Goal: Task Accomplishment & Management: Manage account settings

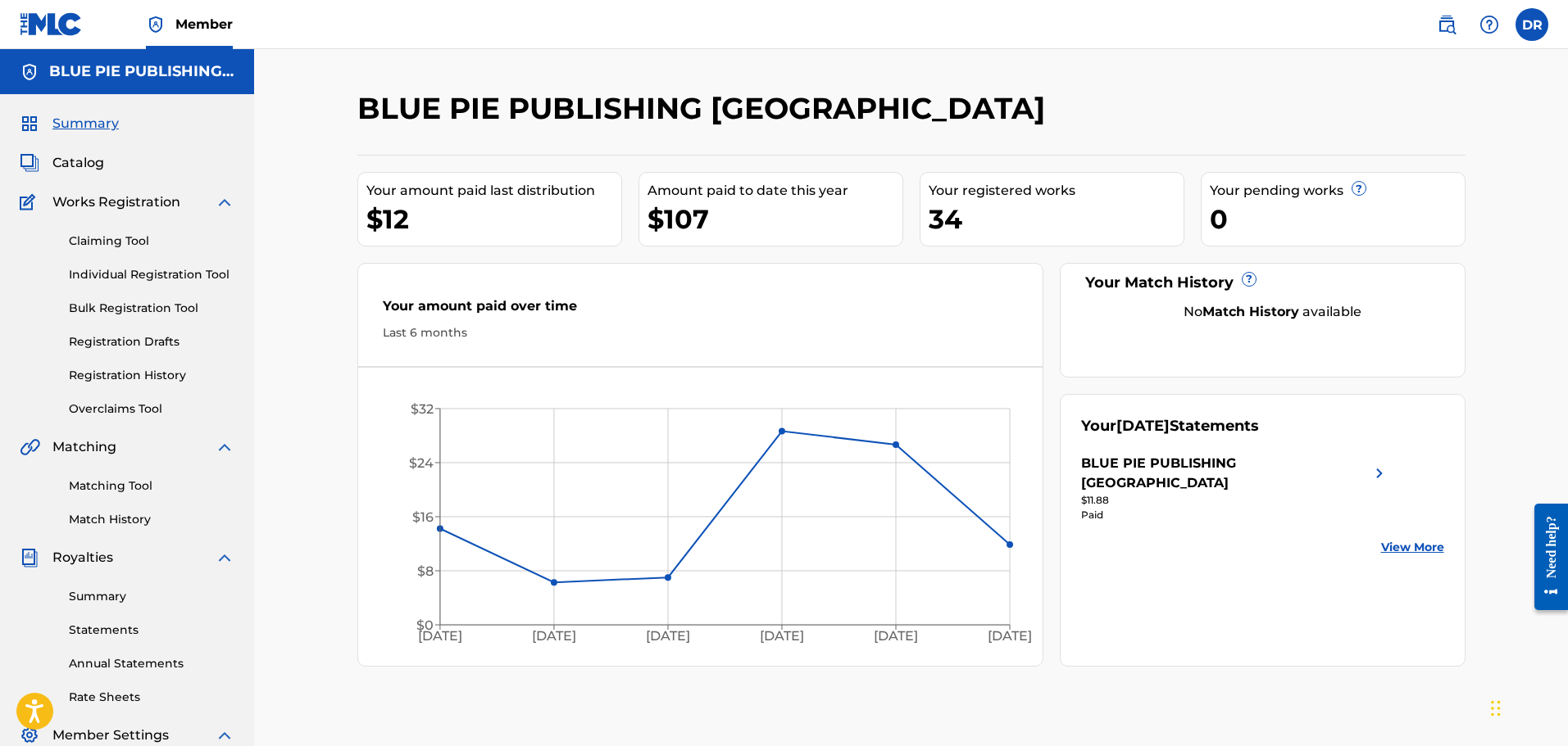
click at [1537, 27] on label at bounding box center [1532, 25] width 32 height 32
click at [1532, 25] on input "[PERSON_NAME] [EMAIL_ADDRESS][DOMAIN_NAME] Notification Preferences Profile Log…" at bounding box center [1532, 25] width 0 height 0
click at [1368, 201] on link "Profile" at bounding box center [1370, 204] width 32 height 15
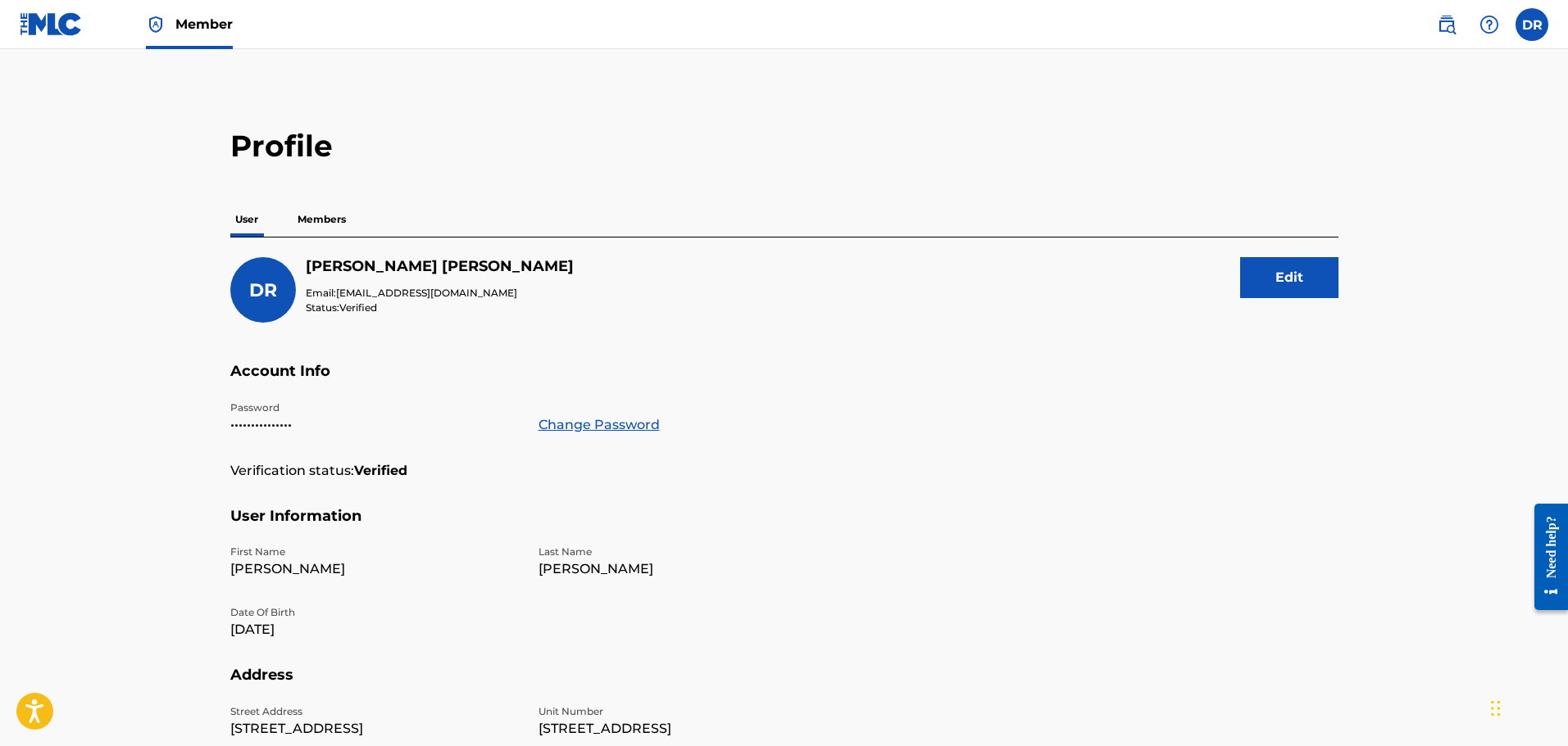
click at [1283, 279] on button "Edit" at bounding box center [1288, 277] width 98 height 41
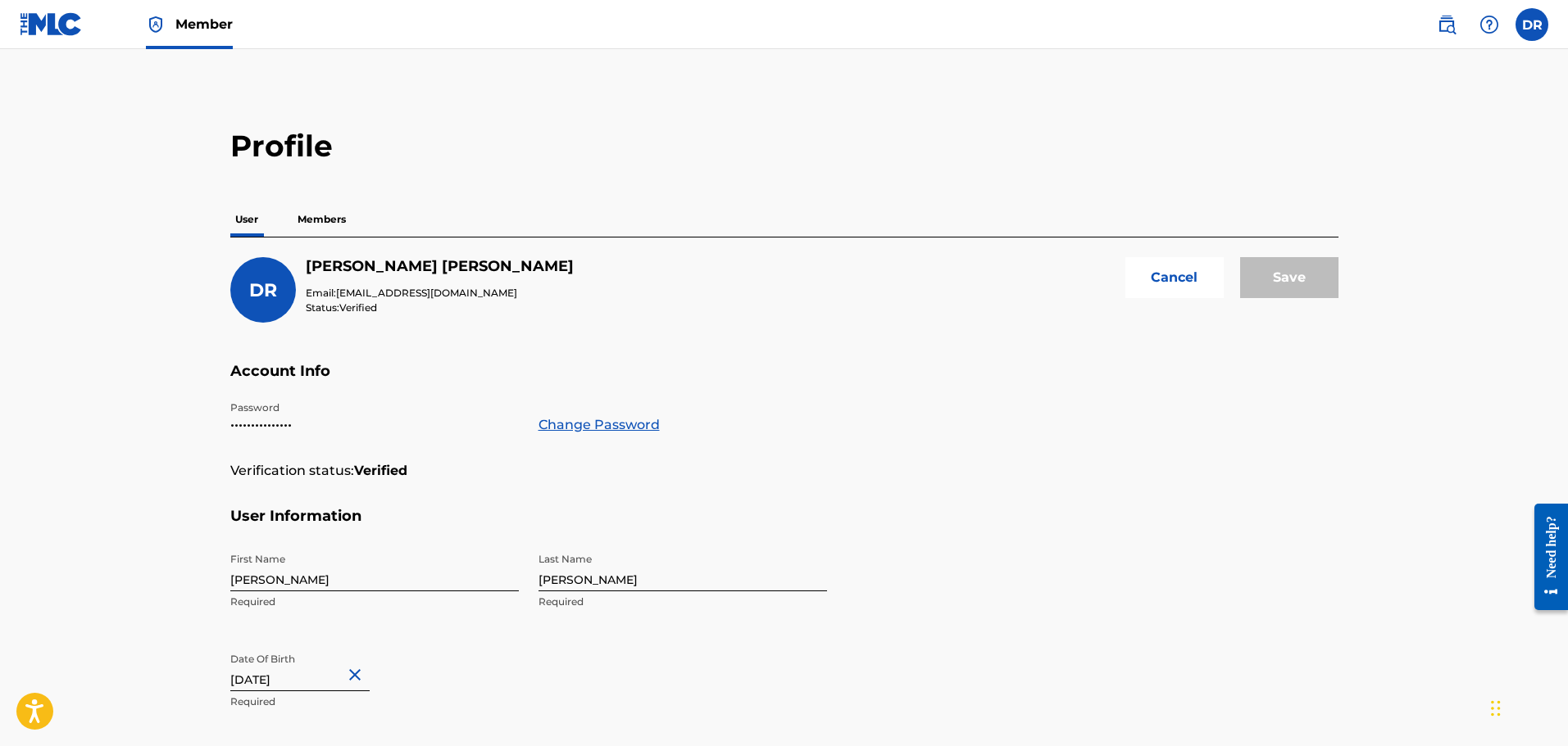
click at [1184, 279] on button "Cancel" at bounding box center [1173, 277] width 98 height 41
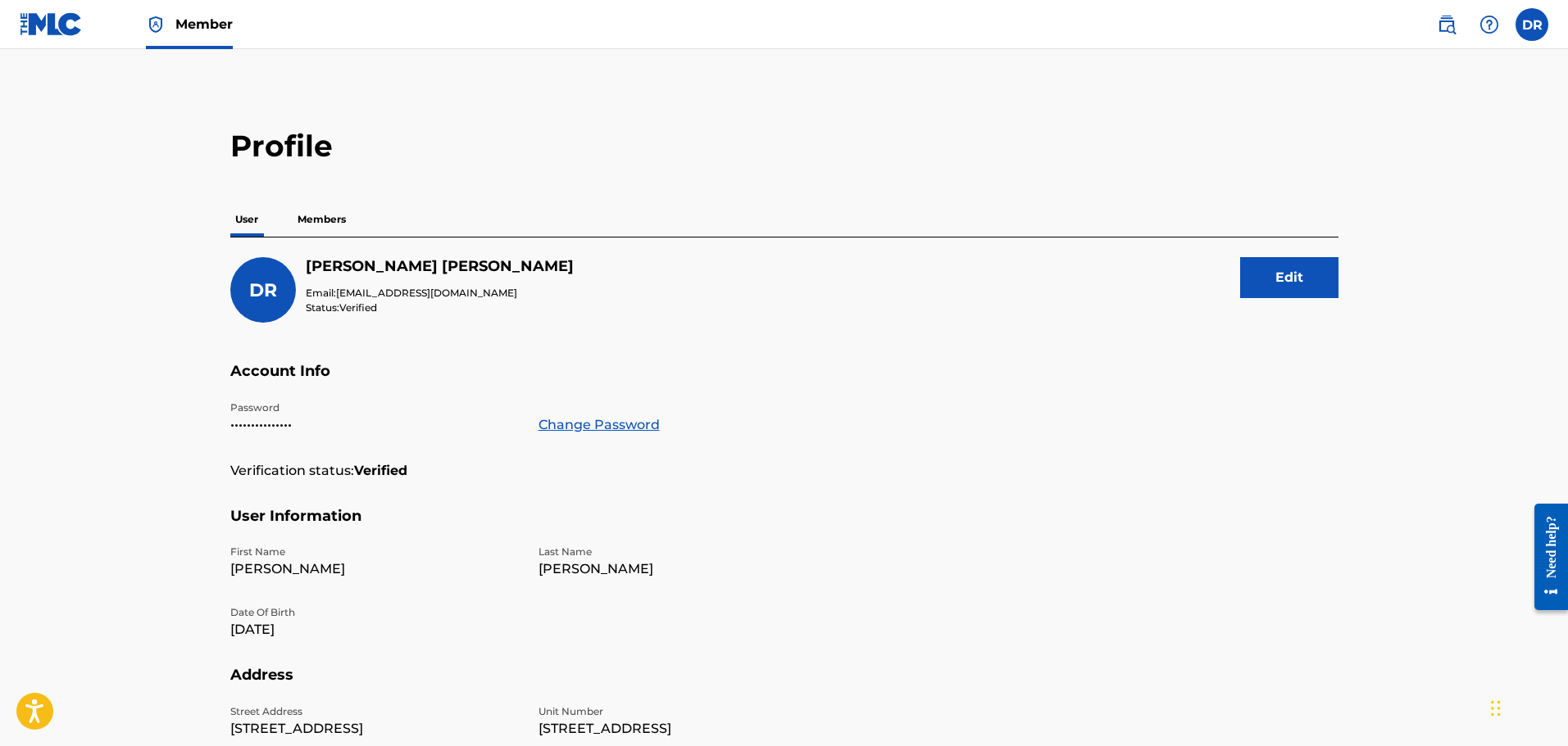
click at [1296, 279] on button "Edit" at bounding box center [1288, 277] width 98 height 41
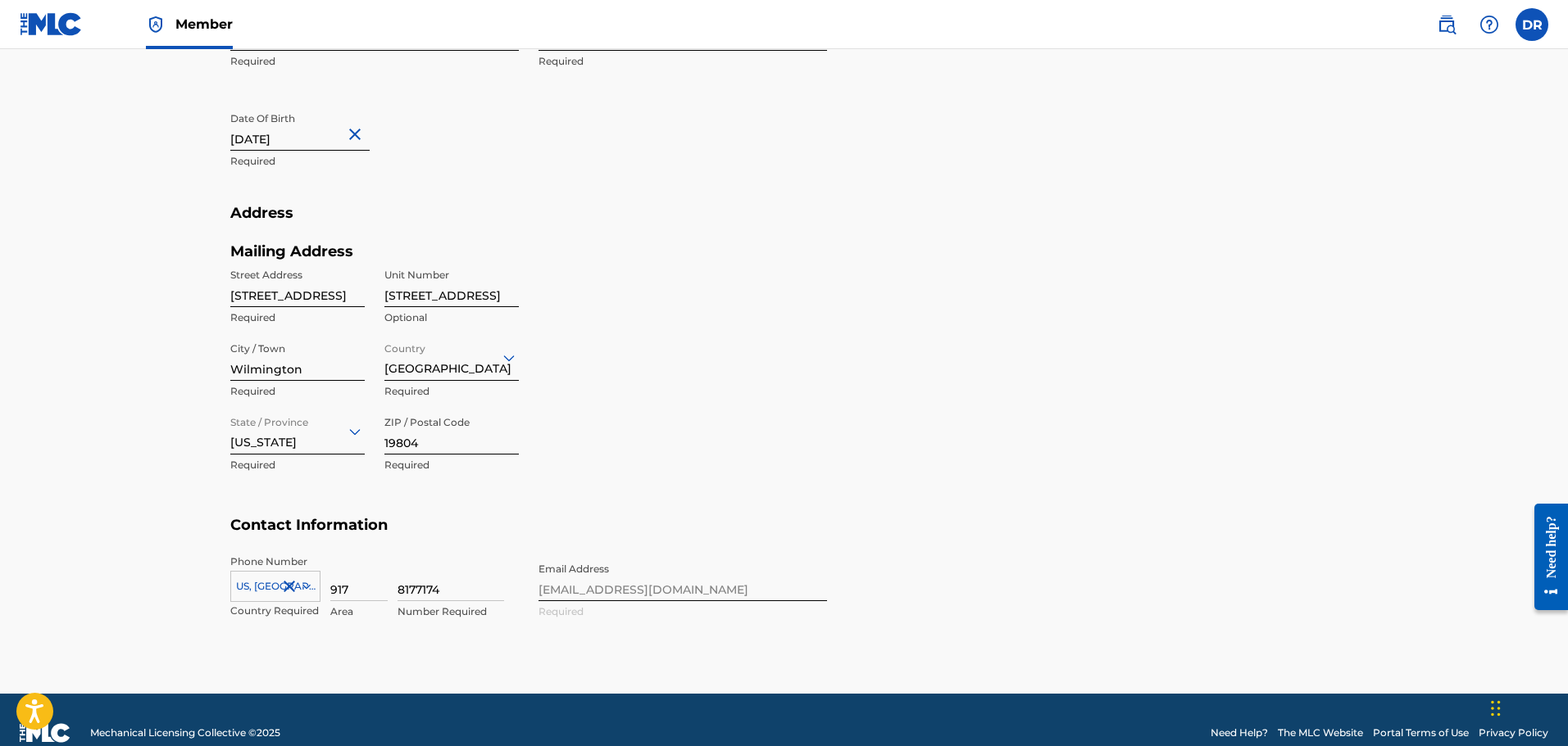
scroll to position [566, 0]
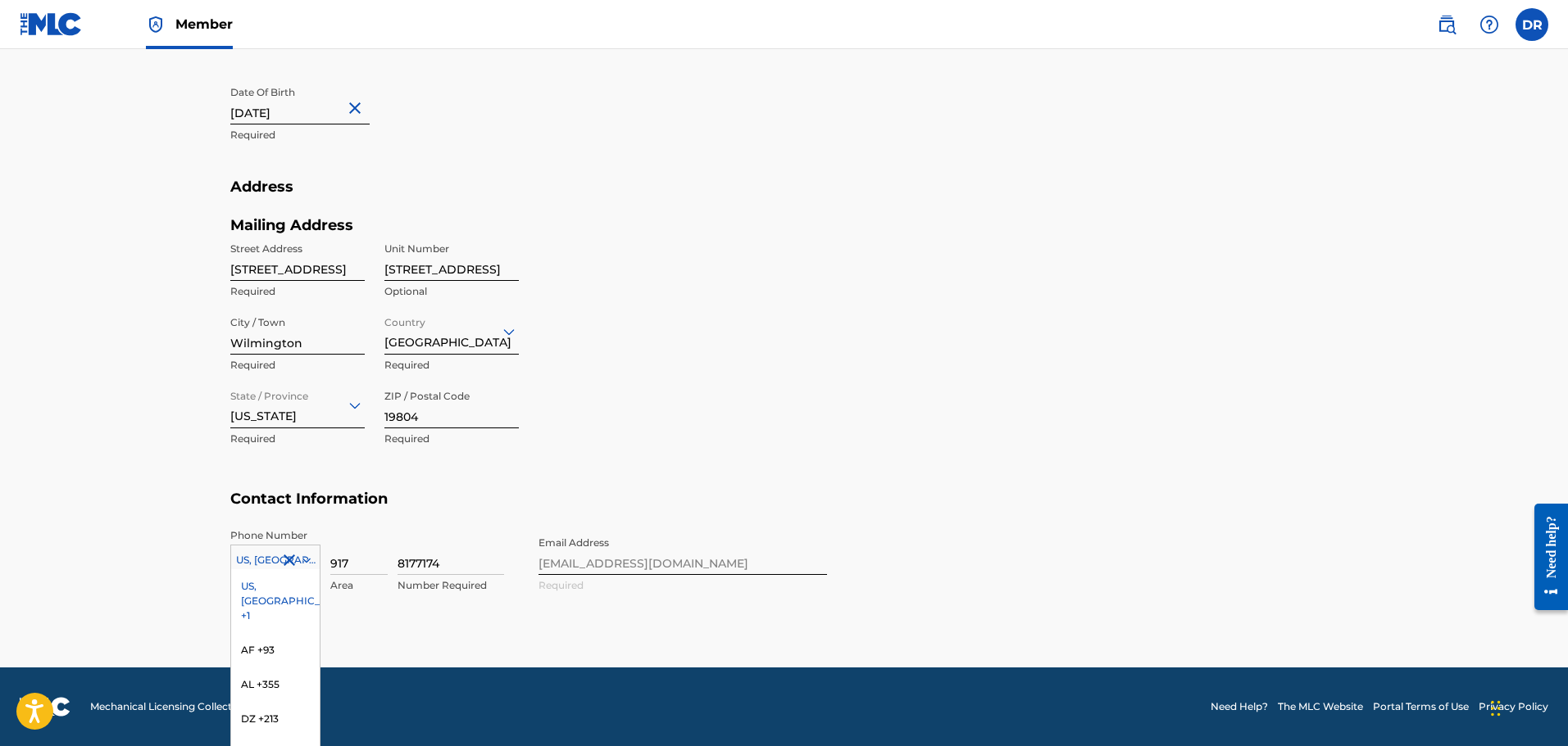
click at [310, 560] on div "216 results available. Use Up and Down to choose options, press Enter to select…" at bounding box center [275, 557] width 90 height 25
click at [976, 425] on div "[PERSON_NAME] Email: [EMAIL_ADDRESS][DOMAIN_NAME] Status: Verified Cancel Save …" at bounding box center [784, 150] width 1108 height 958
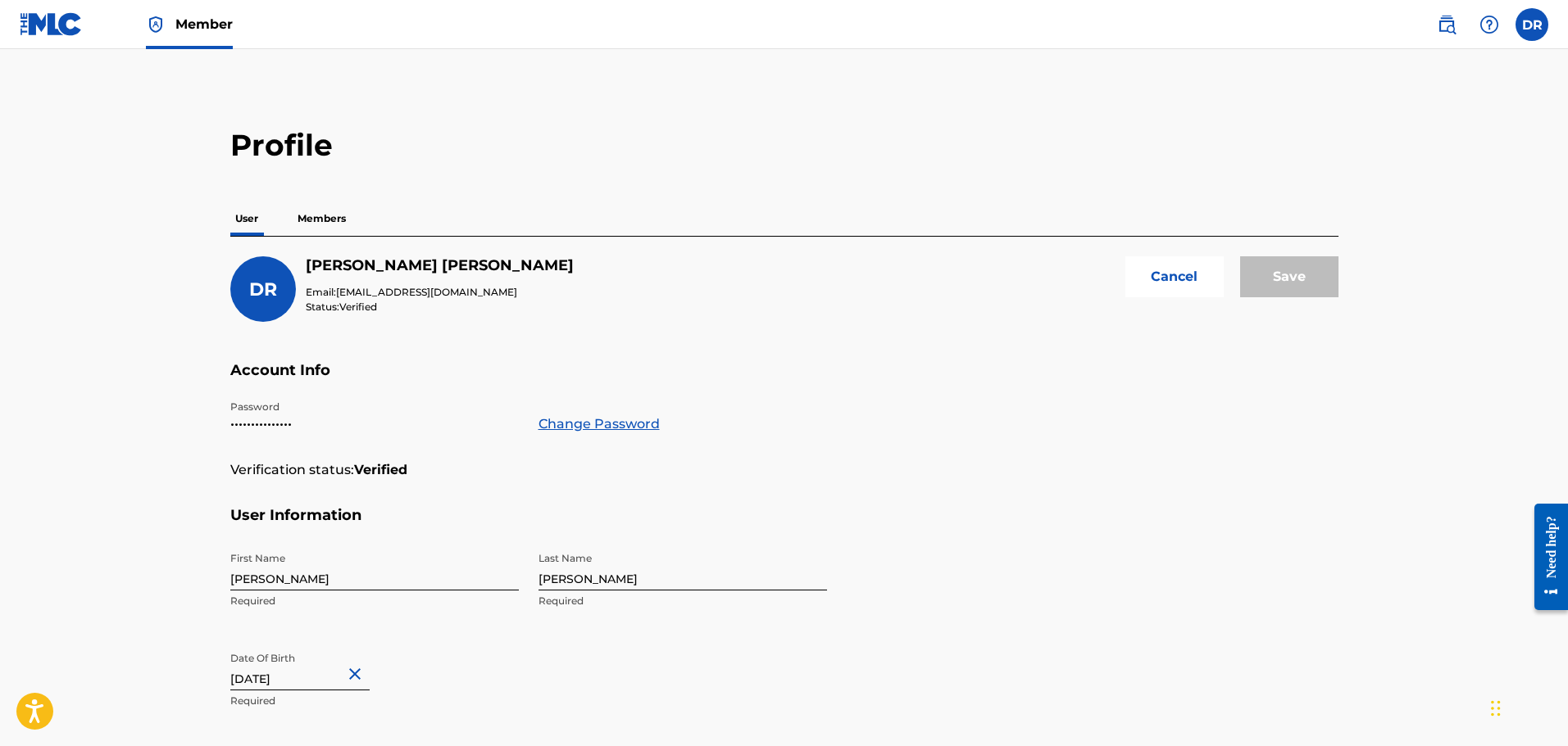
scroll to position [0, 0]
click at [304, 221] on p "Members" at bounding box center [321, 220] width 58 height 34
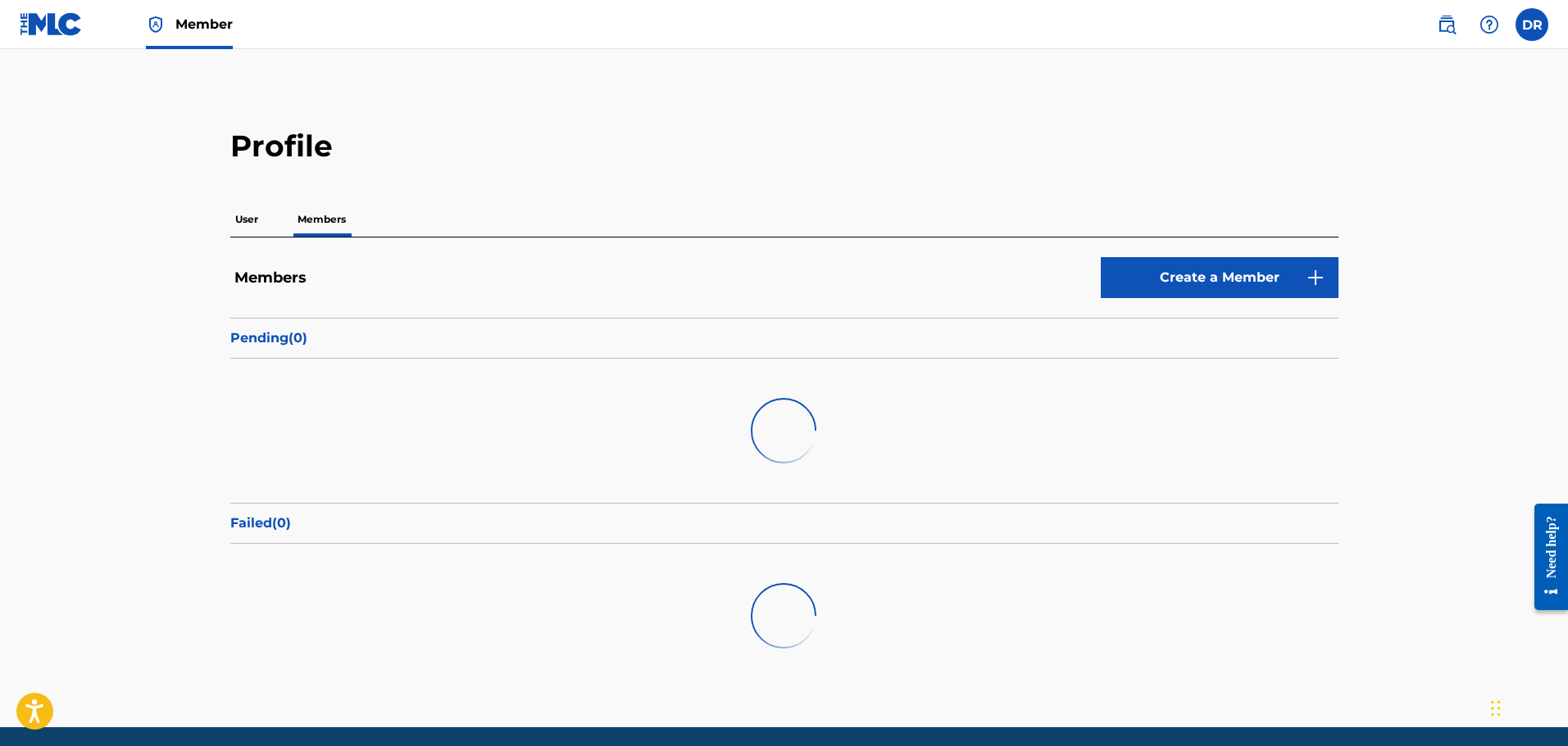
click at [250, 220] on p "User" at bounding box center [246, 220] width 32 height 34
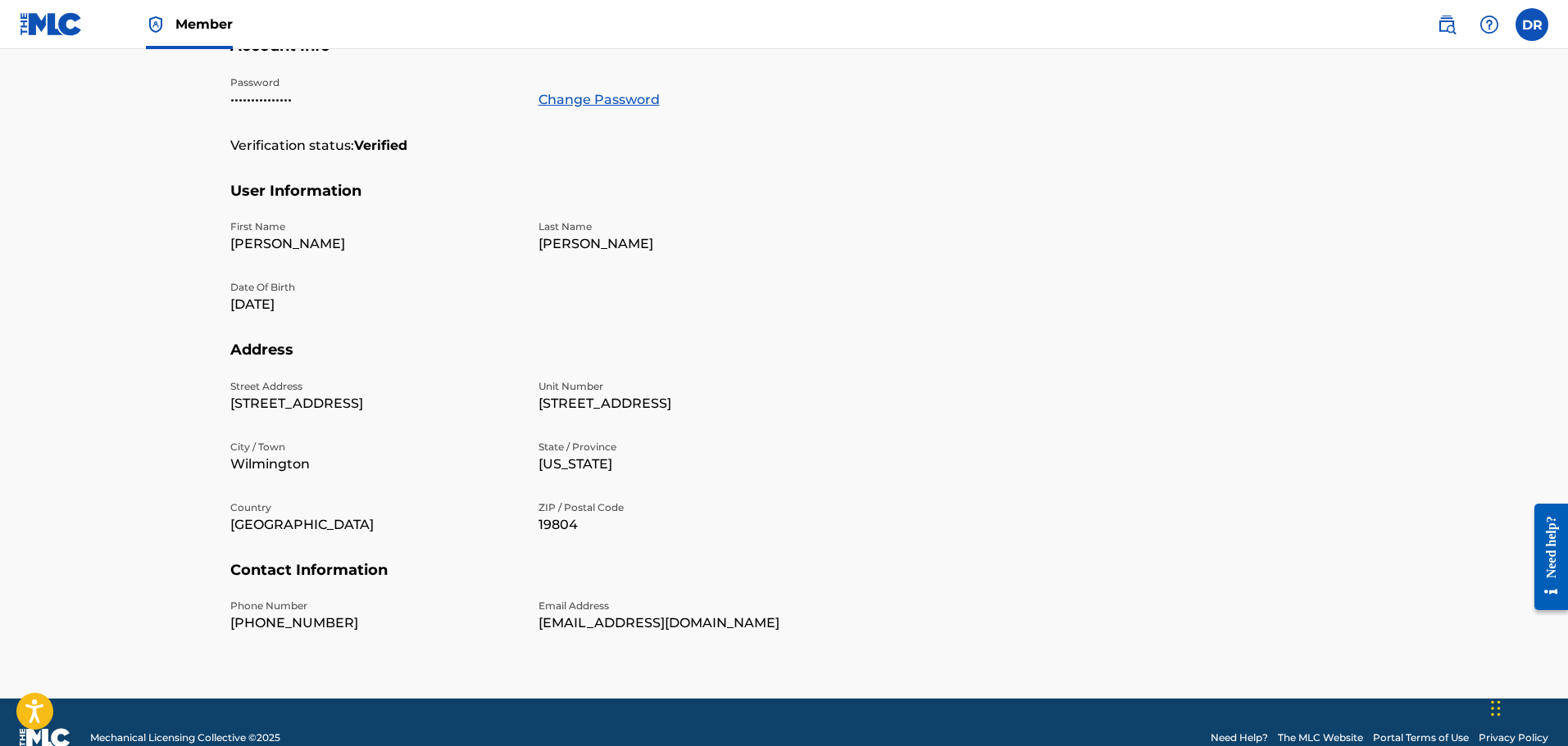
scroll to position [328, 0]
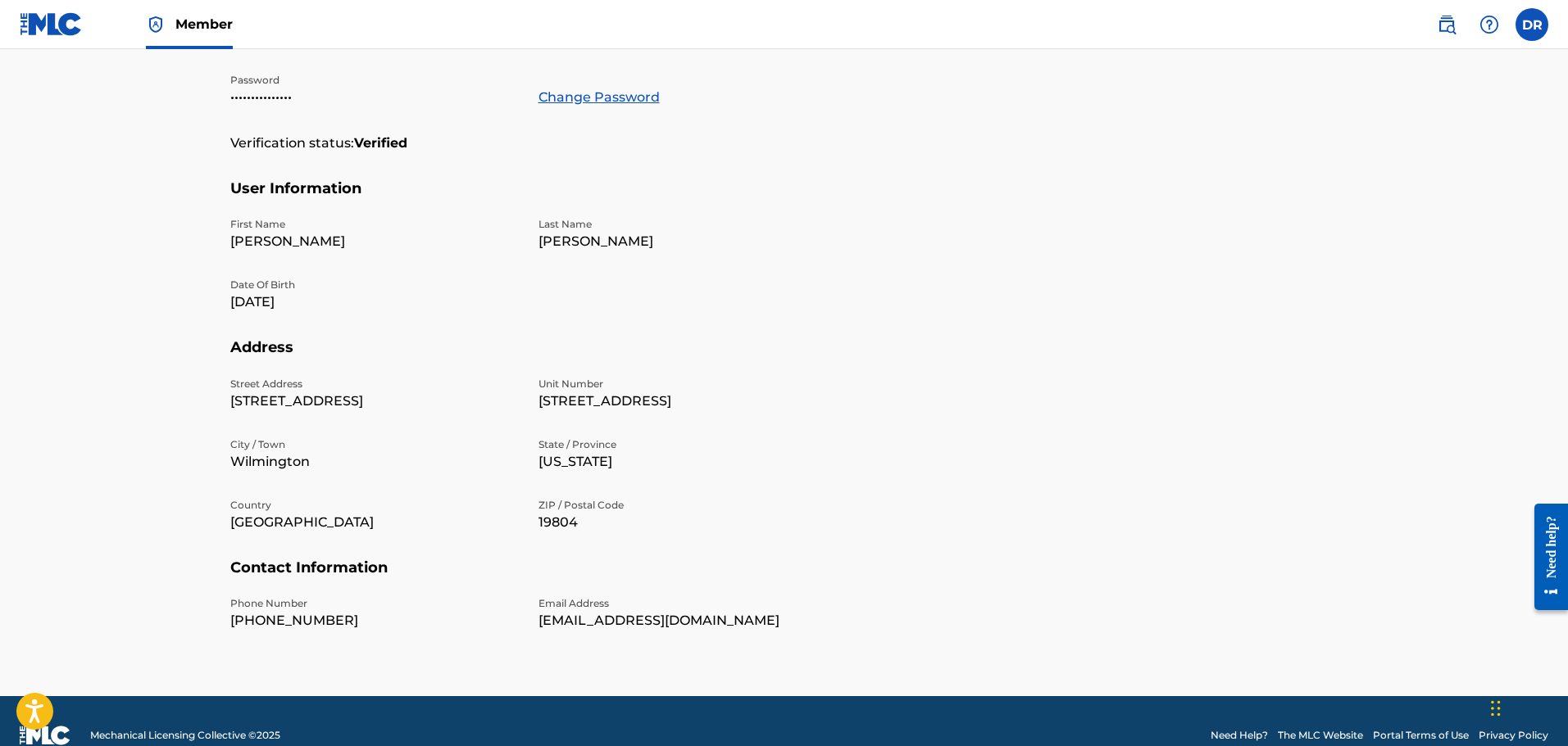
click at [1555, 561] on div "Need help?" at bounding box center [1551, 546] width 22 height 63
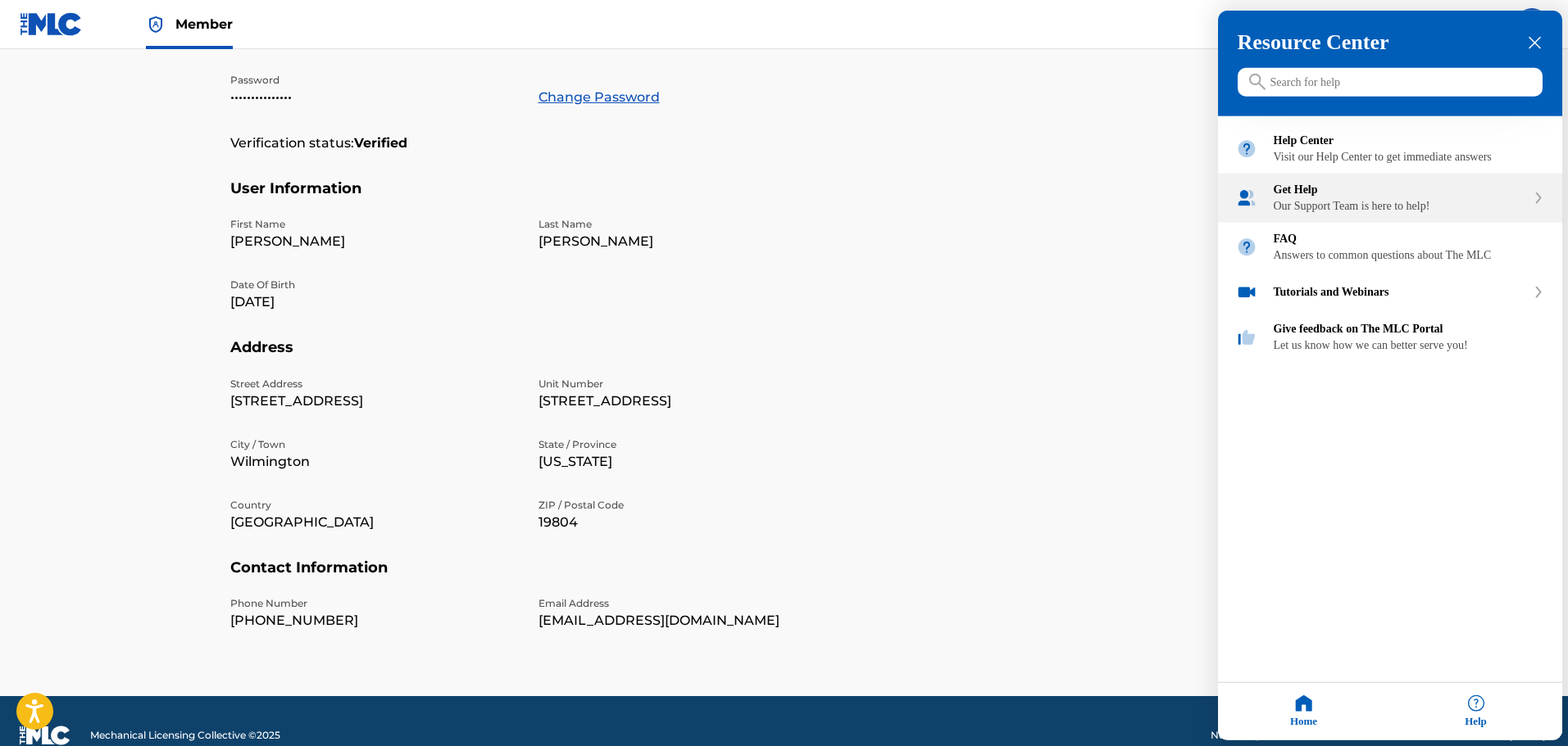
click at [1367, 213] on div "Our Support Team is here to help!" at bounding box center [1399, 206] width 252 height 13
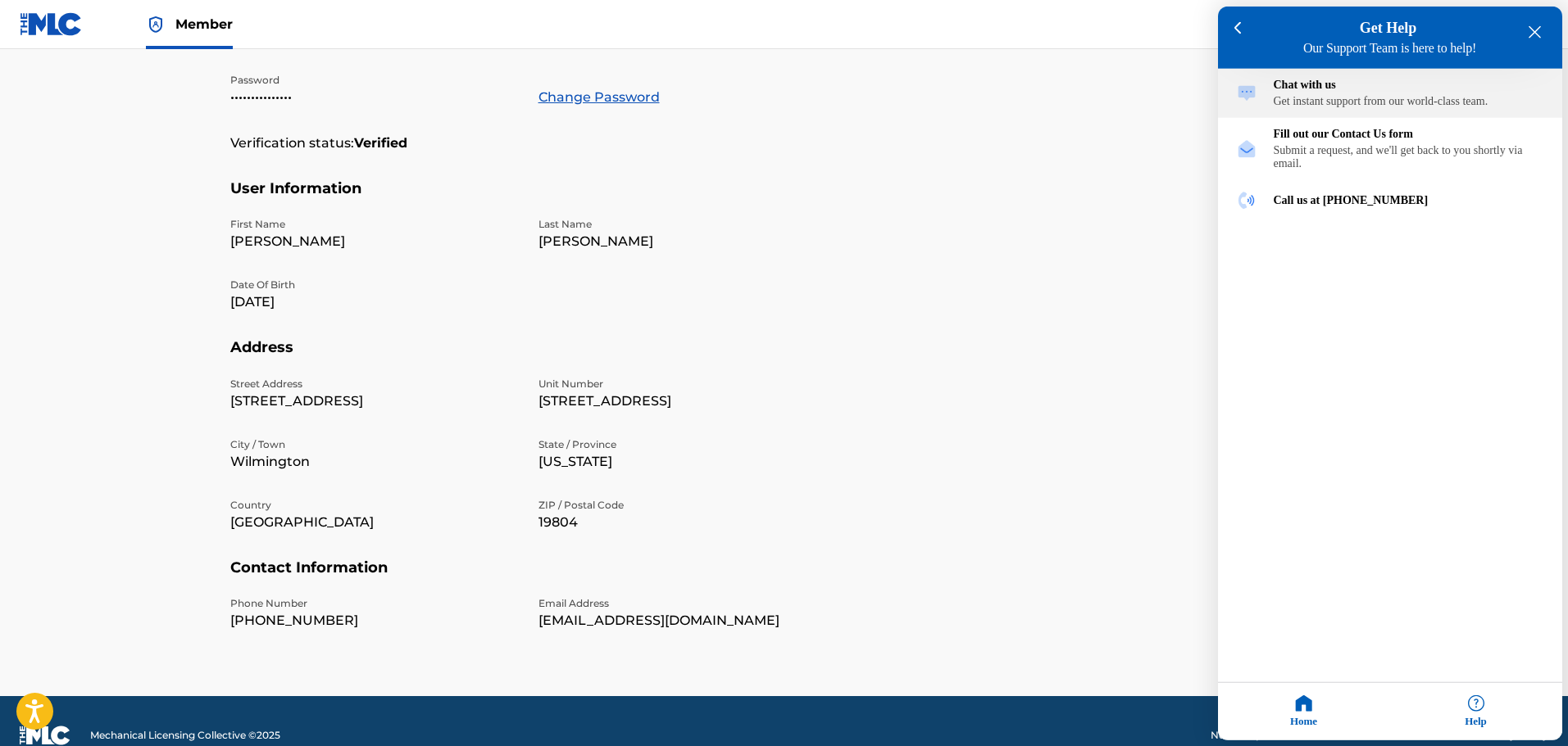
click at [1345, 100] on div "Get instant support from our world-class team." at bounding box center [1408, 102] width 270 height 13
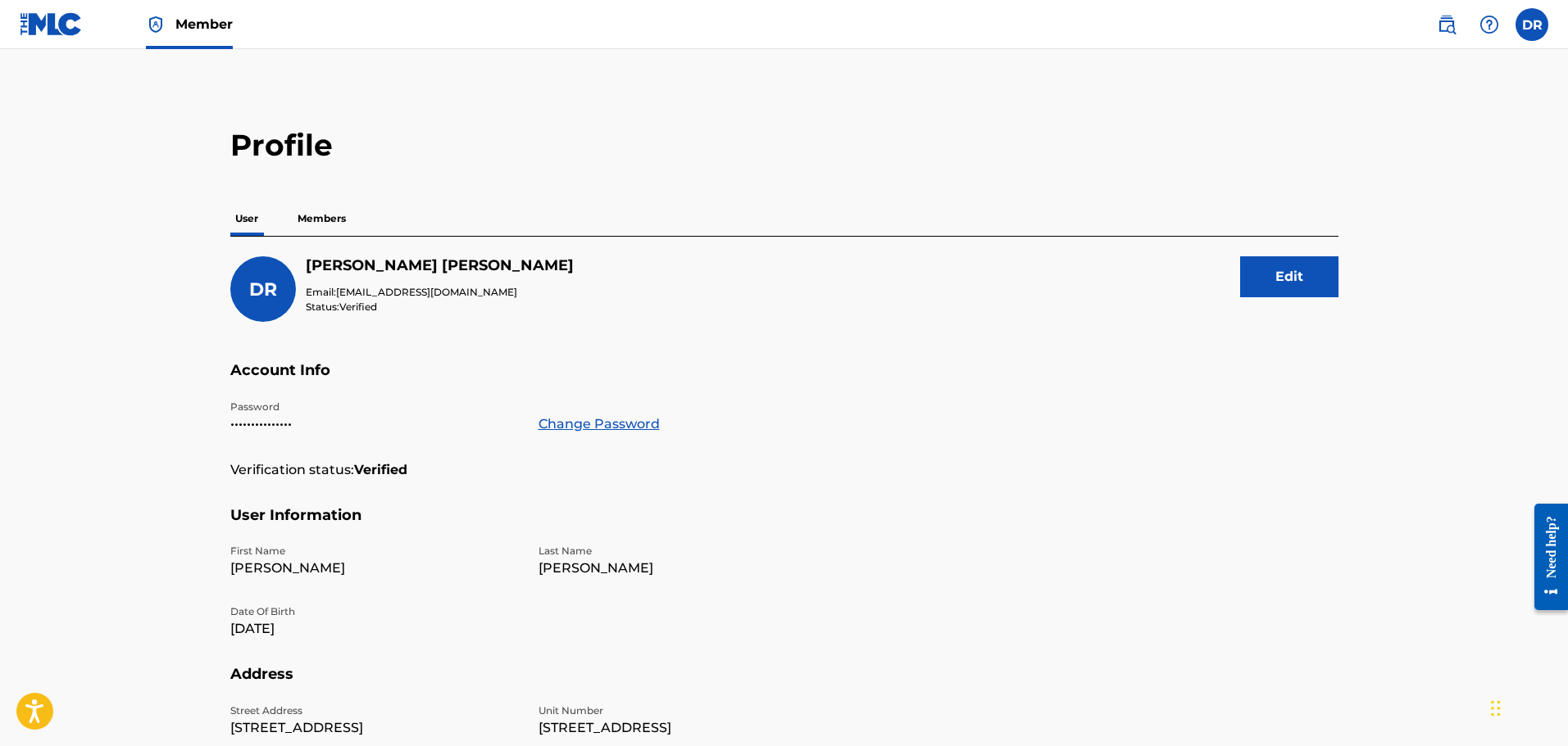
scroll to position [0, 0]
click at [338, 216] on p "Members" at bounding box center [321, 220] width 58 height 34
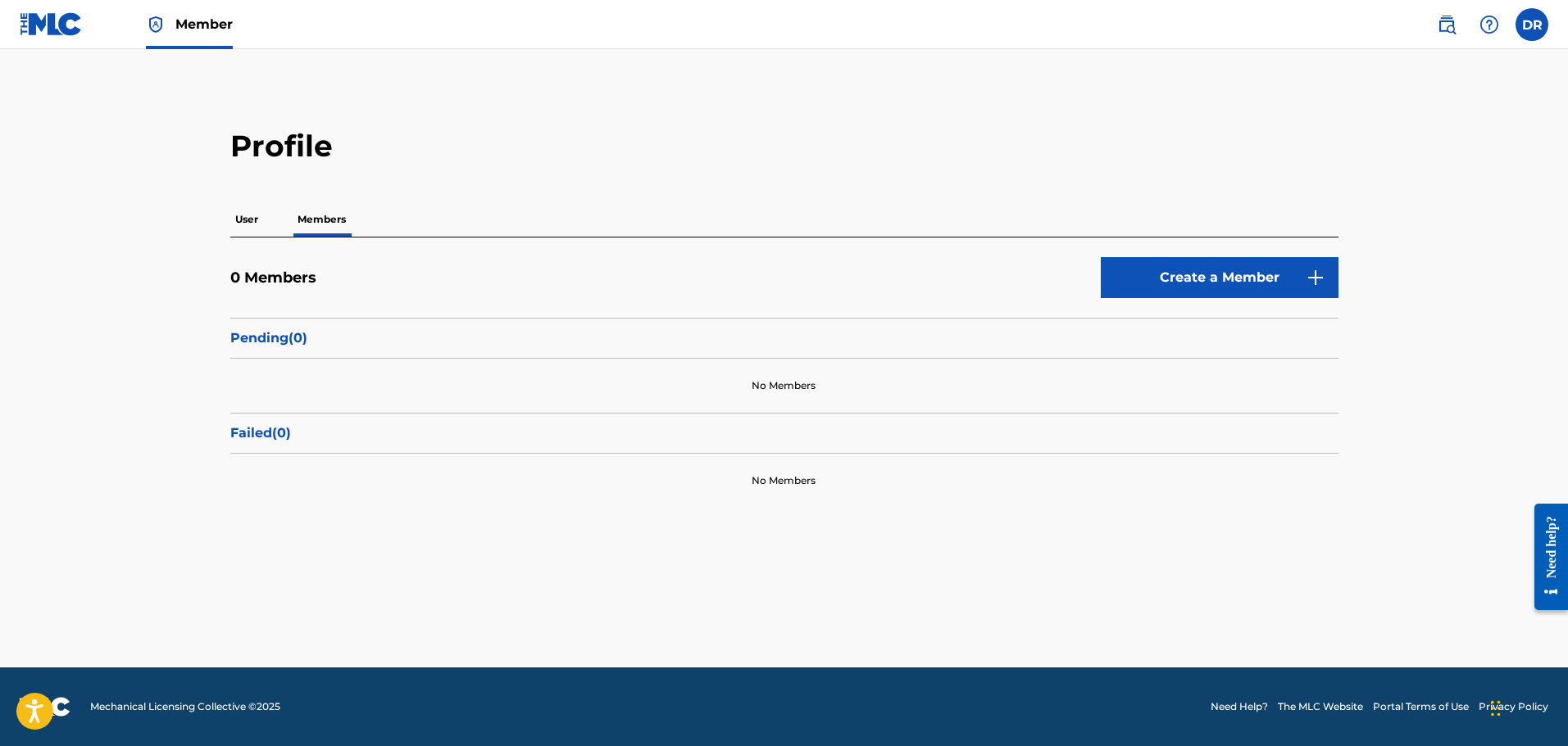
click at [42, 21] on img at bounding box center [51, 24] width 63 height 24
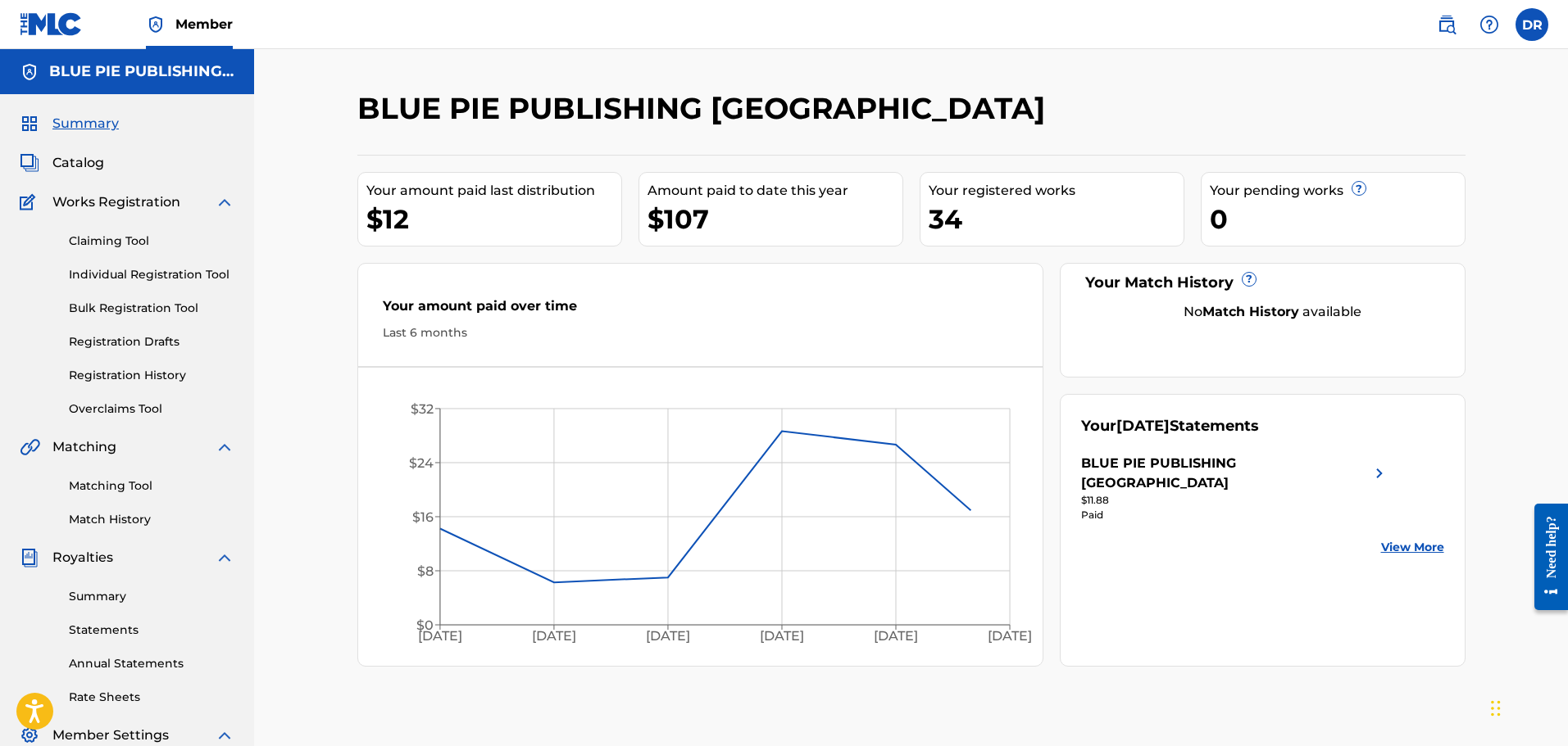
click at [77, 164] on span "Catalog" at bounding box center [78, 163] width 51 height 20
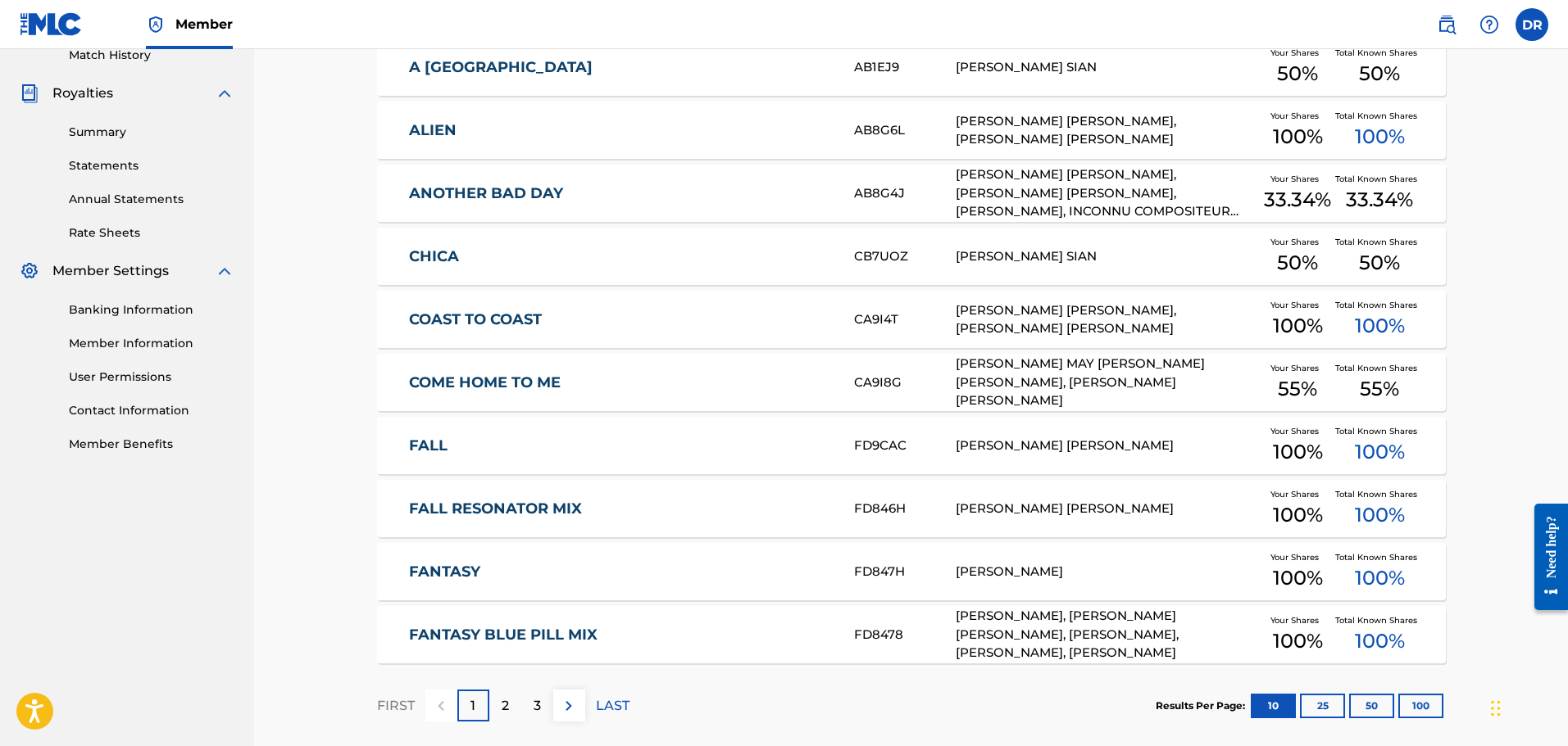
scroll to position [545, 0]
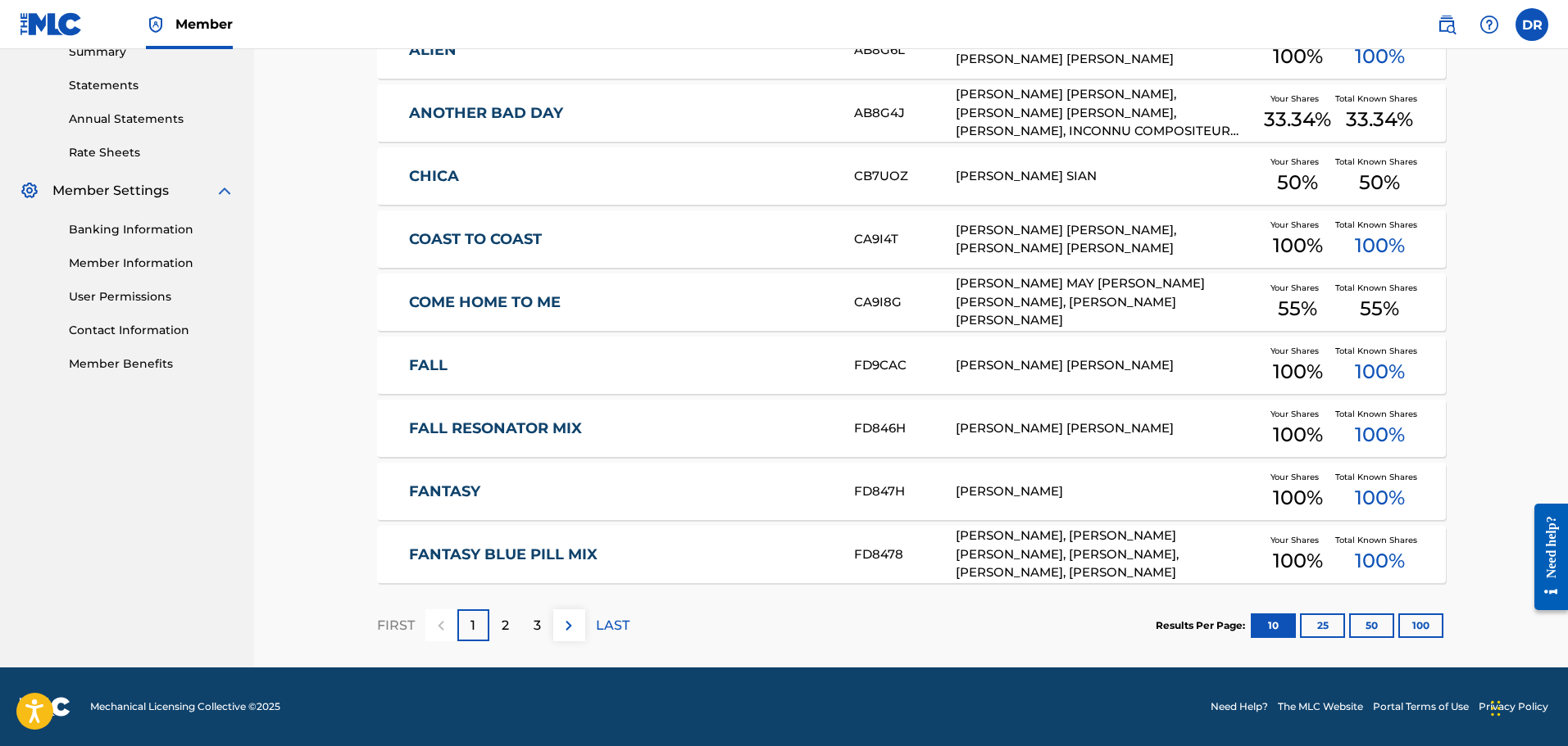
click at [1424, 621] on button "100" at bounding box center [1420, 626] width 45 height 25
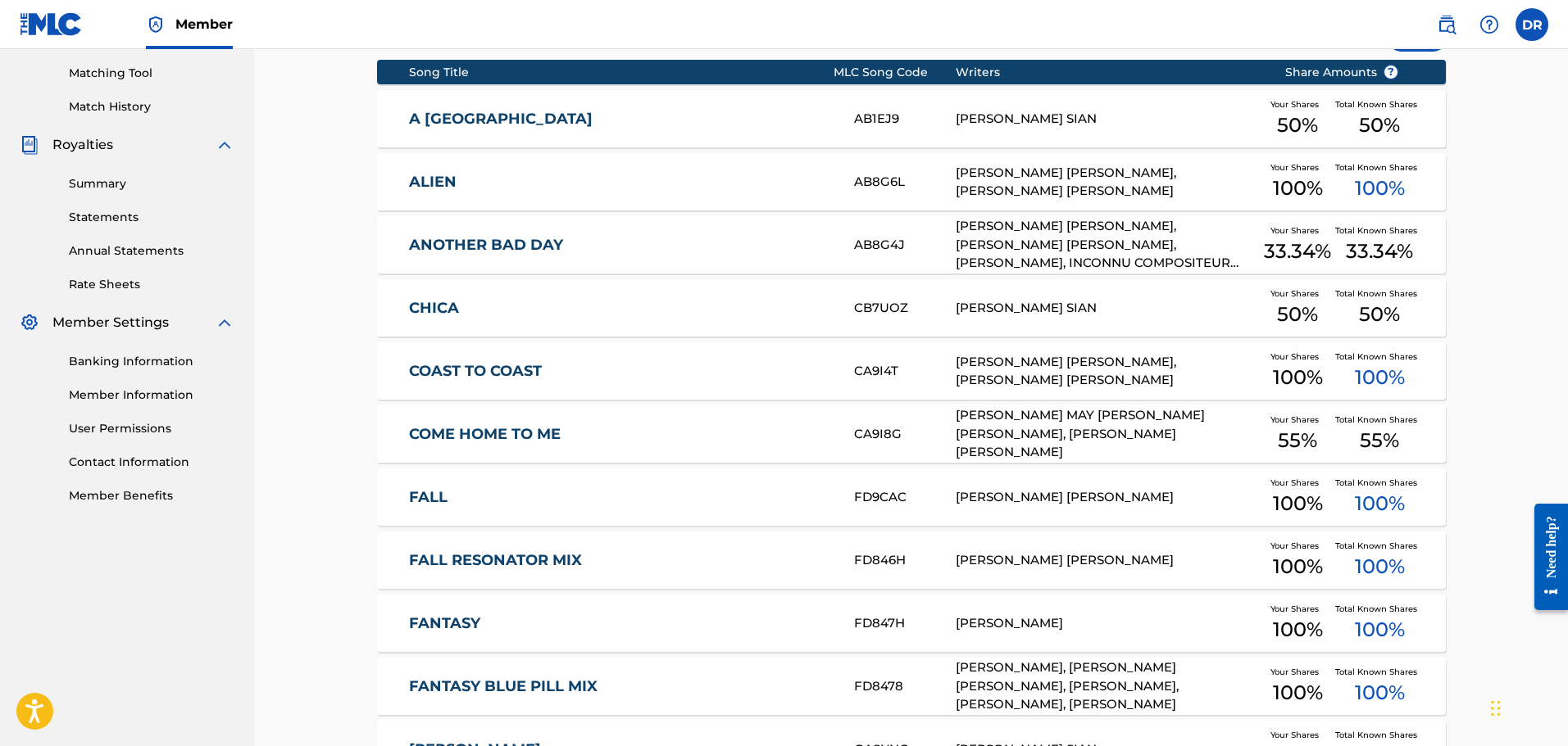
scroll to position [3, 0]
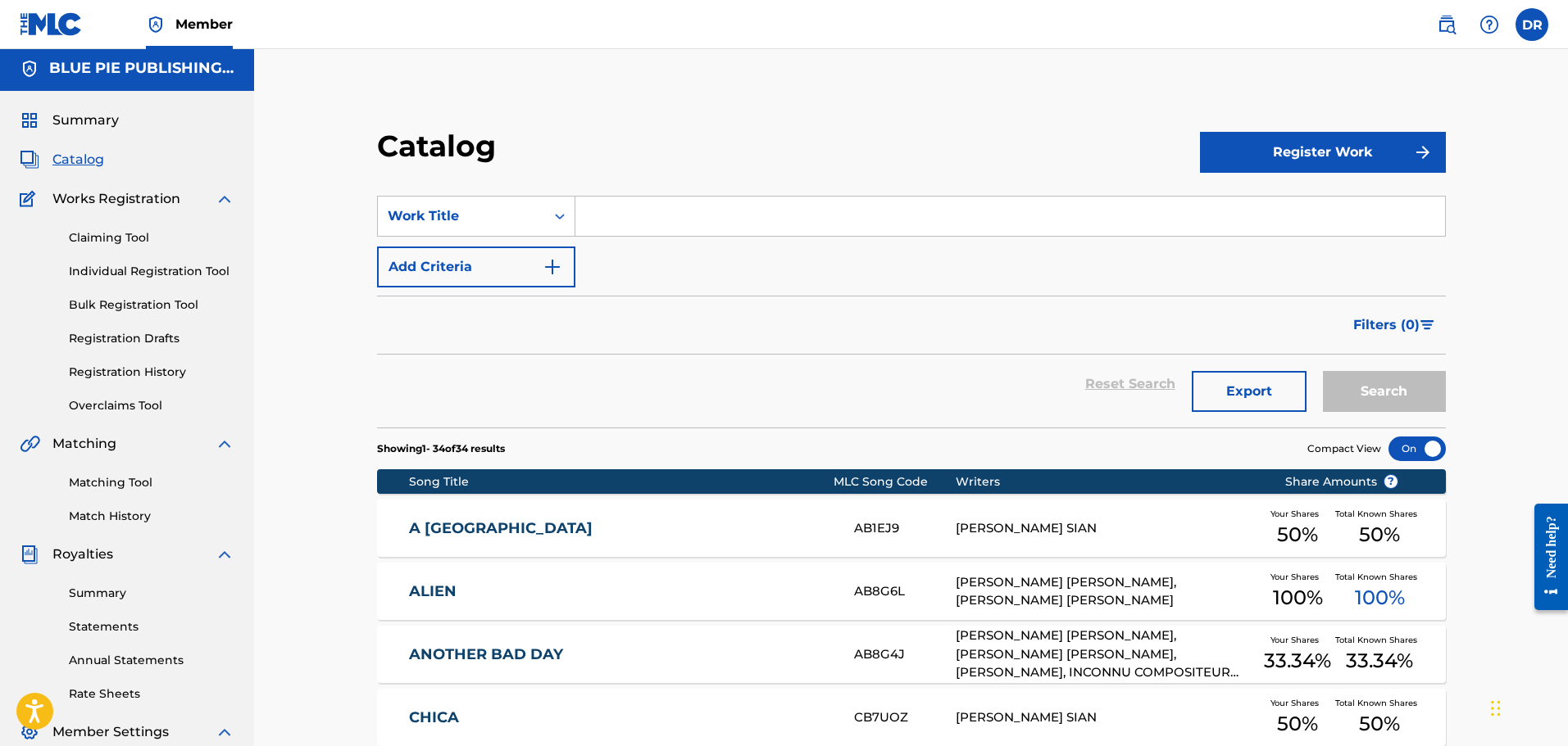
click at [88, 118] on span "Summary" at bounding box center [86, 120] width 67 height 20
